Goal: Task Accomplishment & Management: Manage account settings

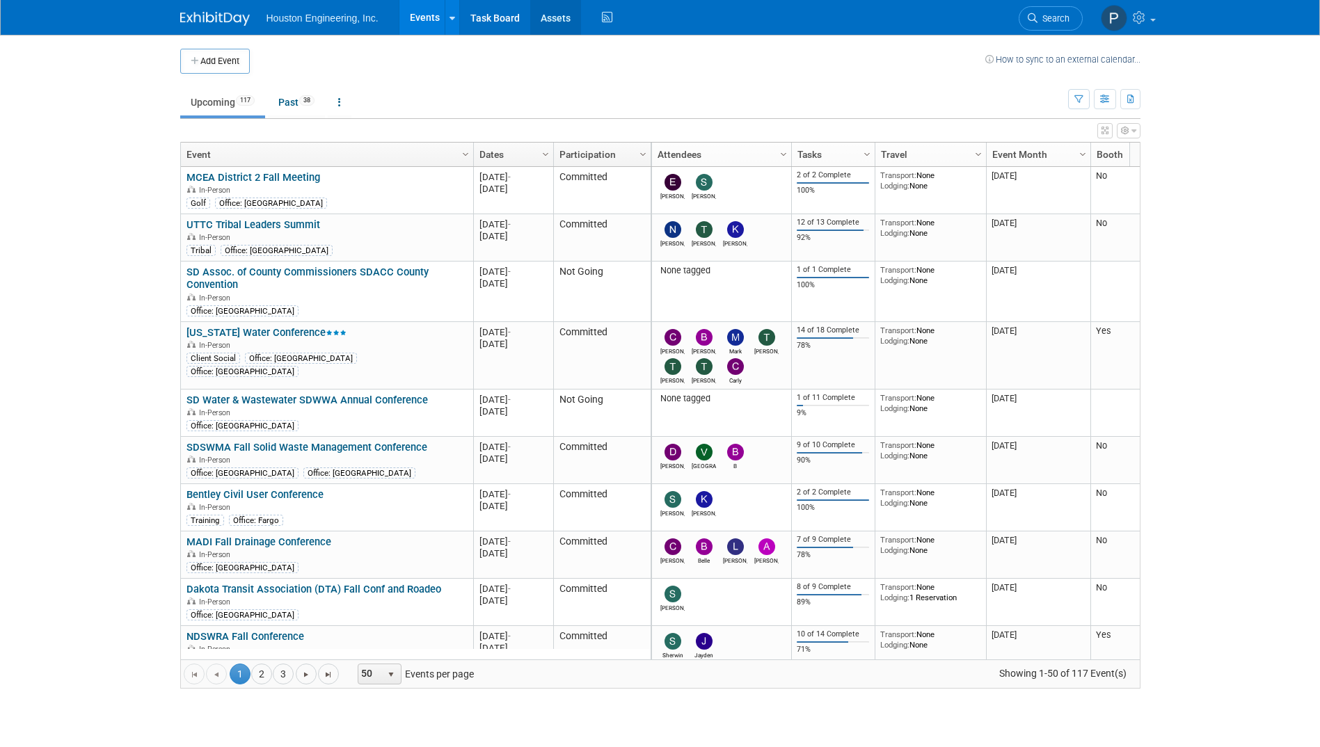
click at [559, 16] on link "Assets" at bounding box center [555, 17] width 51 height 35
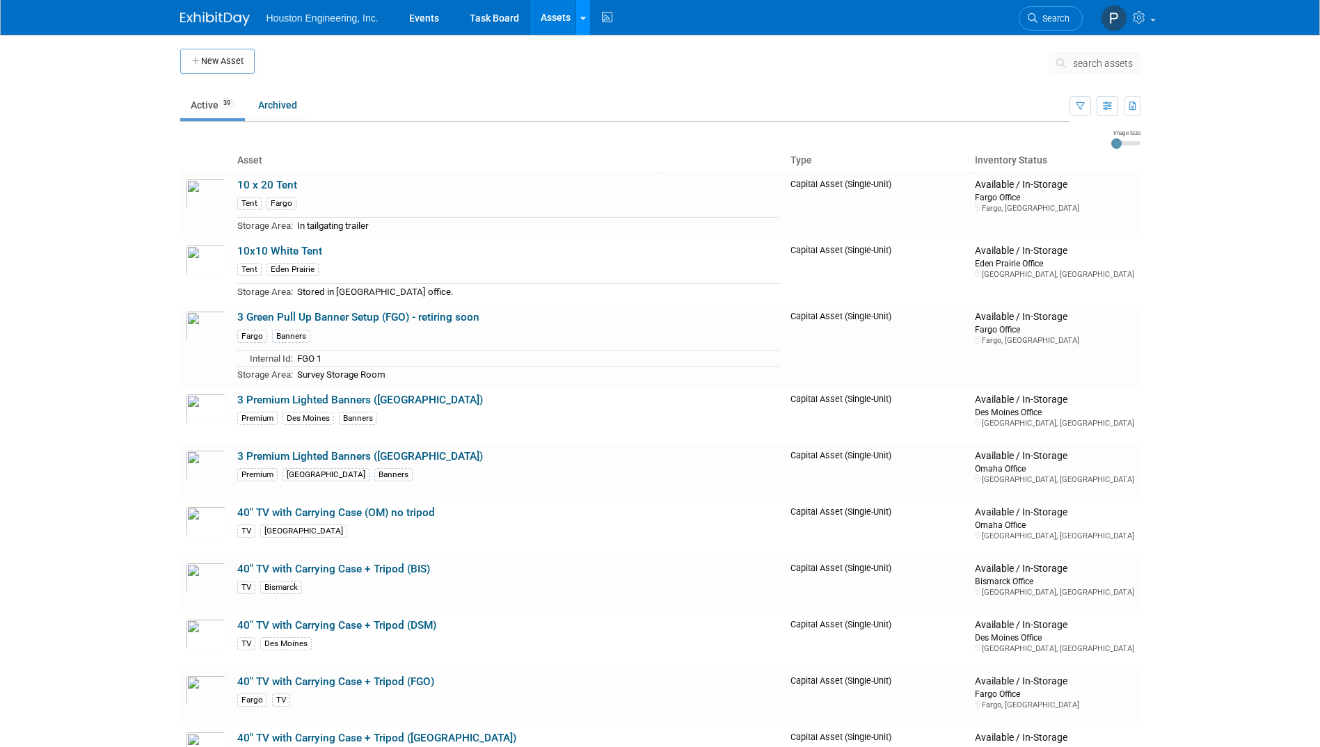
click at [578, 16] on link at bounding box center [582, 17] width 15 height 35
click at [599, 130] on link "Storage Locations" at bounding box center [637, 124] width 123 height 22
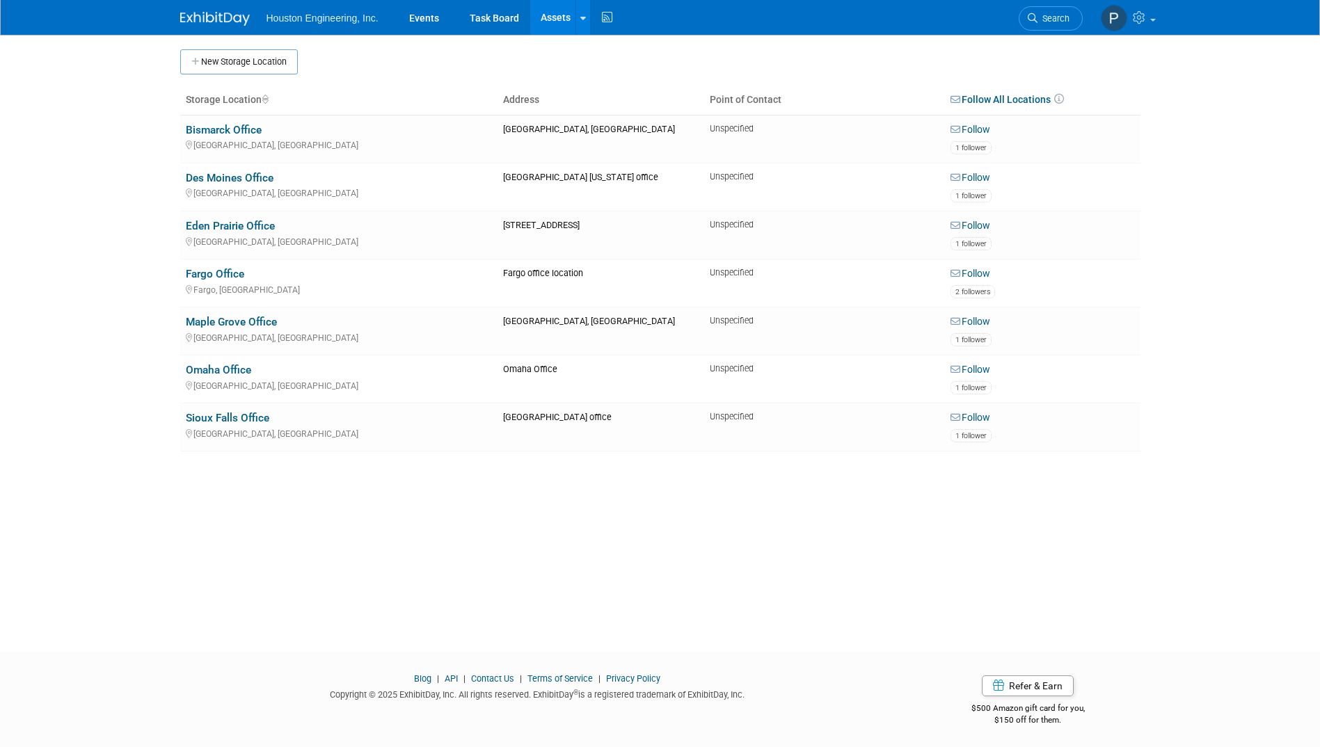
click at [1062, 97] on icon "\a Follow All Locations\a \a Following All Locations [ un-follow ]\a \a \a" at bounding box center [1058, 99] width 11 height 10
